Goal: Complete application form

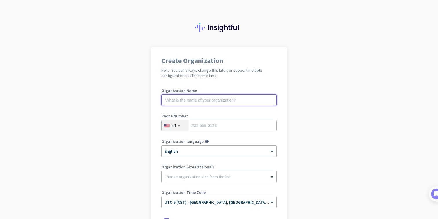
click at [202, 100] on input "text" at bounding box center [218, 100] width 115 height 12
type input "[PERSON_NAME] Law Firm"
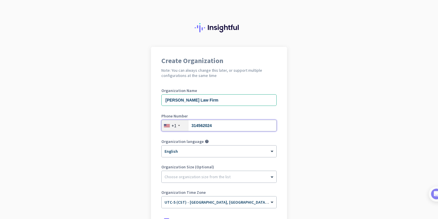
type input "3145620241"
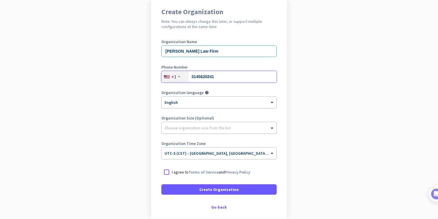
scroll to position [72, 0]
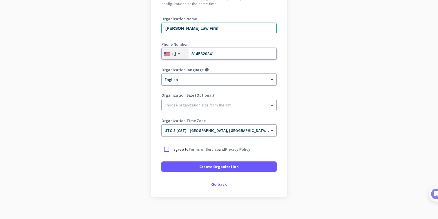
click at [232, 55] on input "3145620241" at bounding box center [218, 54] width 115 height 12
type input "3149565205"
click at [214, 103] on div at bounding box center [219, 104] width 115 height 6
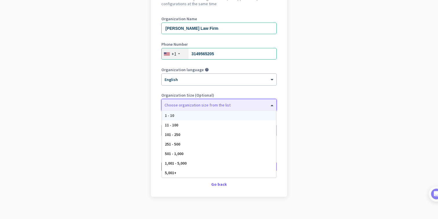
click at [206, 117] on div "1 - 10" at bounding box center [219, 116] width 114 height 10
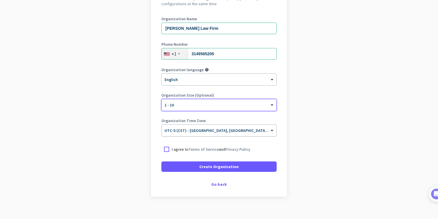
click at [200, 131] on input "text" at bounding box center [213, 129] width 97 height 4
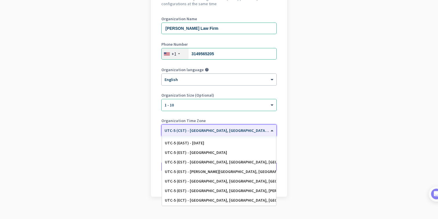
scroll to position [368, 0]
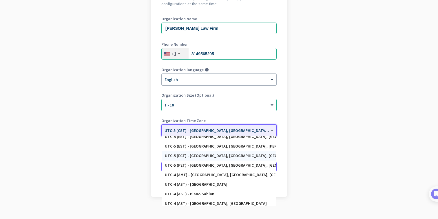
click at [121, 164] on app-onboarding-organization "Create Organization Note: You can always change this later, or support multiple…" at bounding box center [219, 100] width 438 height 251
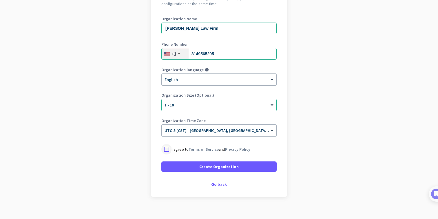
click at [165, 150] on div at bounding box center [166, 149] width 10 height 10
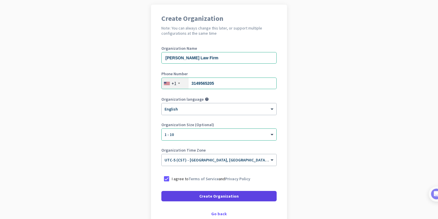
scroll to position [78, 0]
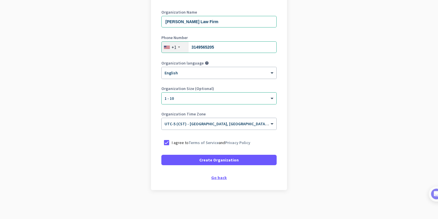
click at [221, 176] on div "Go back" at bounding box center [218, 178] width 115 height 4
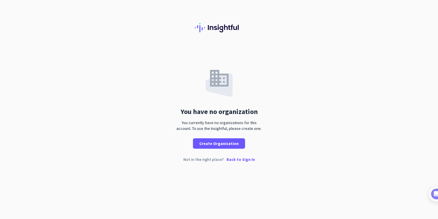
click at [235, 159] on p "Back to Sign In" at bounding box center [241, 160] width 28 height 4
